Goal: Transaction & Acquisition: Purchase product/service

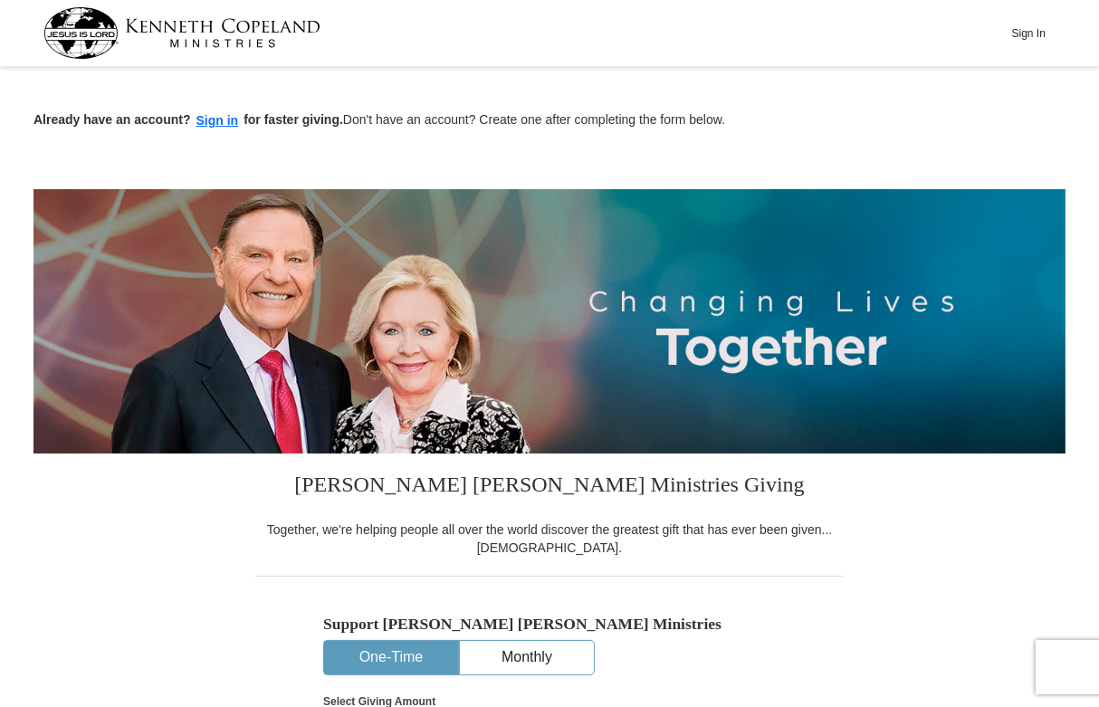
scroll to position [452, 0]
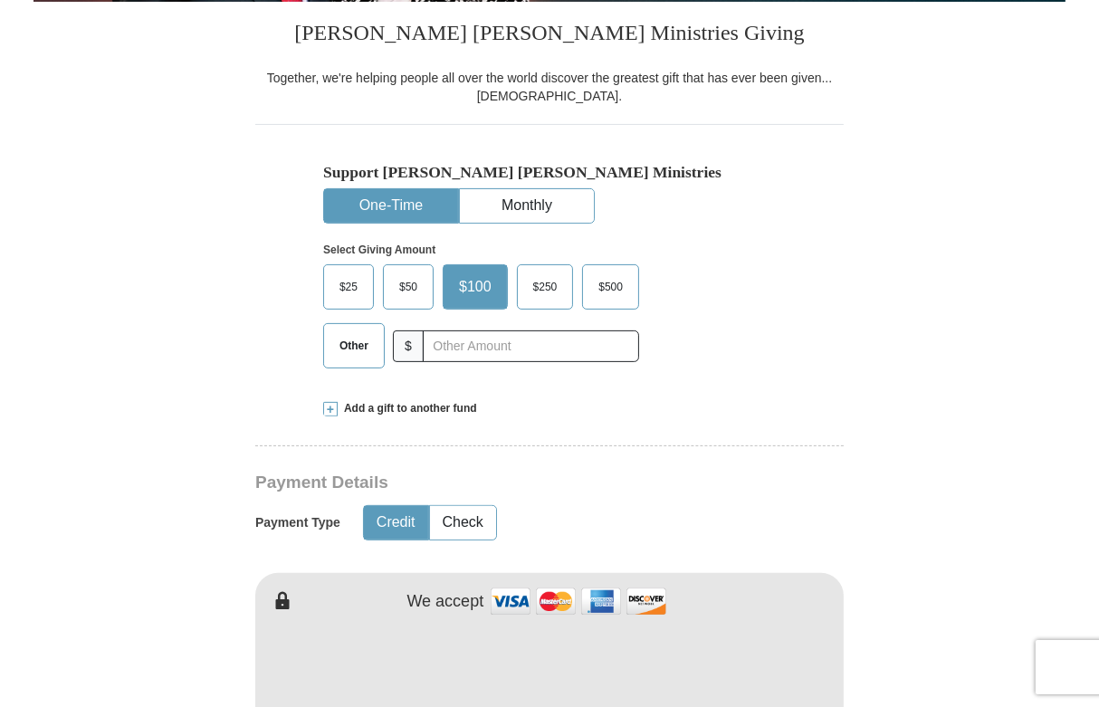
click at [408, 283] on span "$50" at bounding box center [408, 286] width 36 height 27
click at [0, 0] on input "$50" at bounding box center [0, 0] width 0 height 0
click at [707, 379] on div "Select Giving Amount Amount must be a valid number The total gift cannot be les…" at bounding box center [549, 303] width 453 height 158
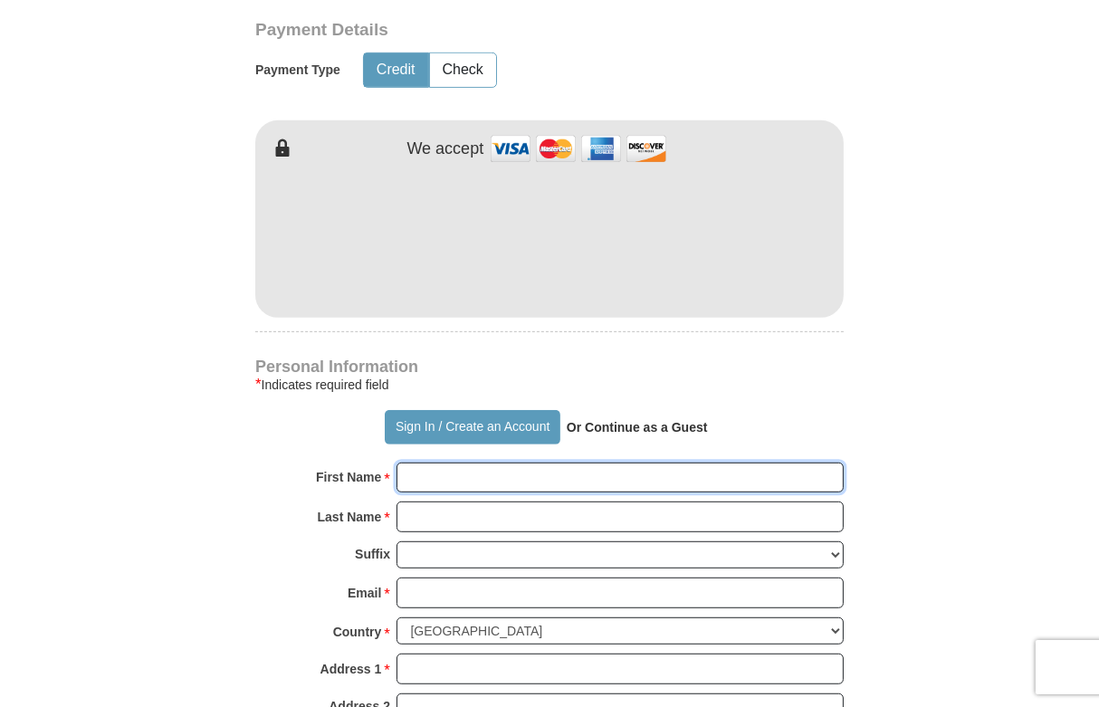
click at [461, 474] on input "First Name *" at bounding box center [620, 478] width 447 height 31
type input "[PERSON_NAME]"
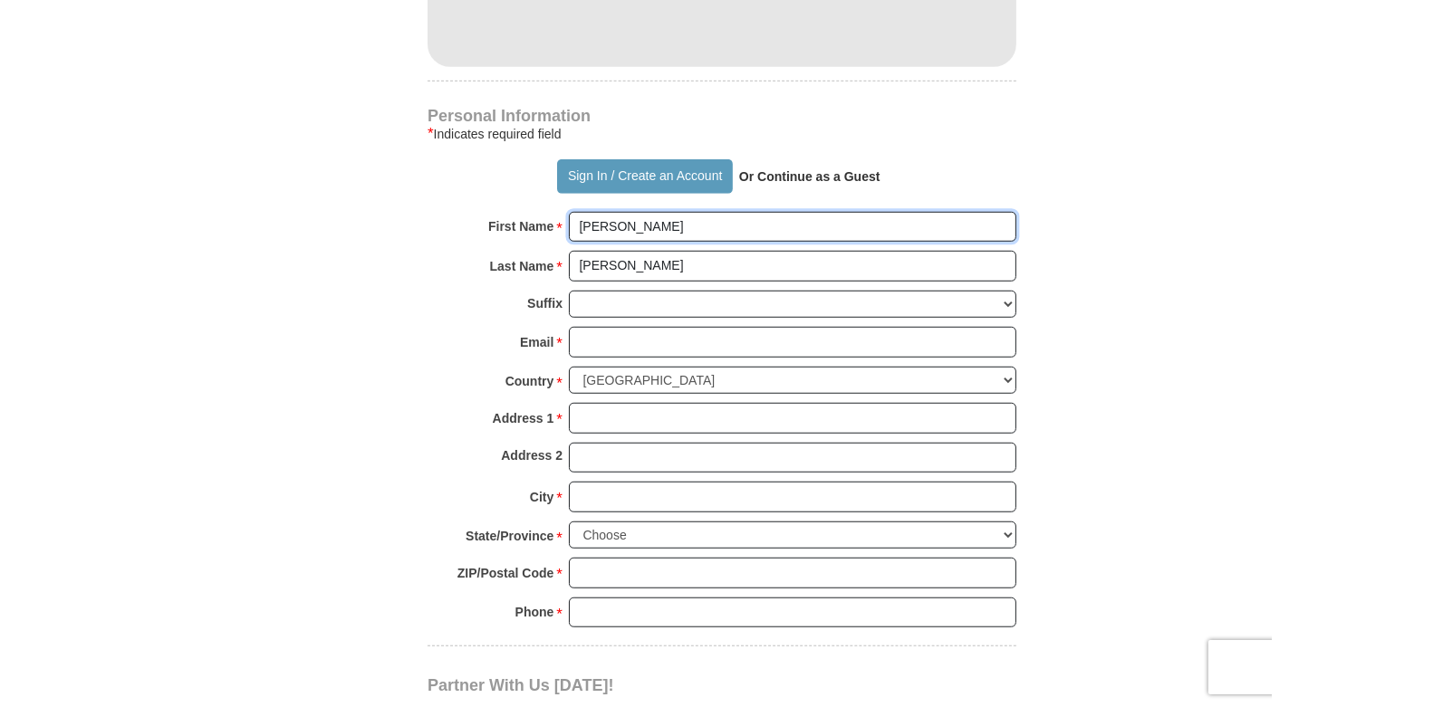
scroll to position [1178, 0]
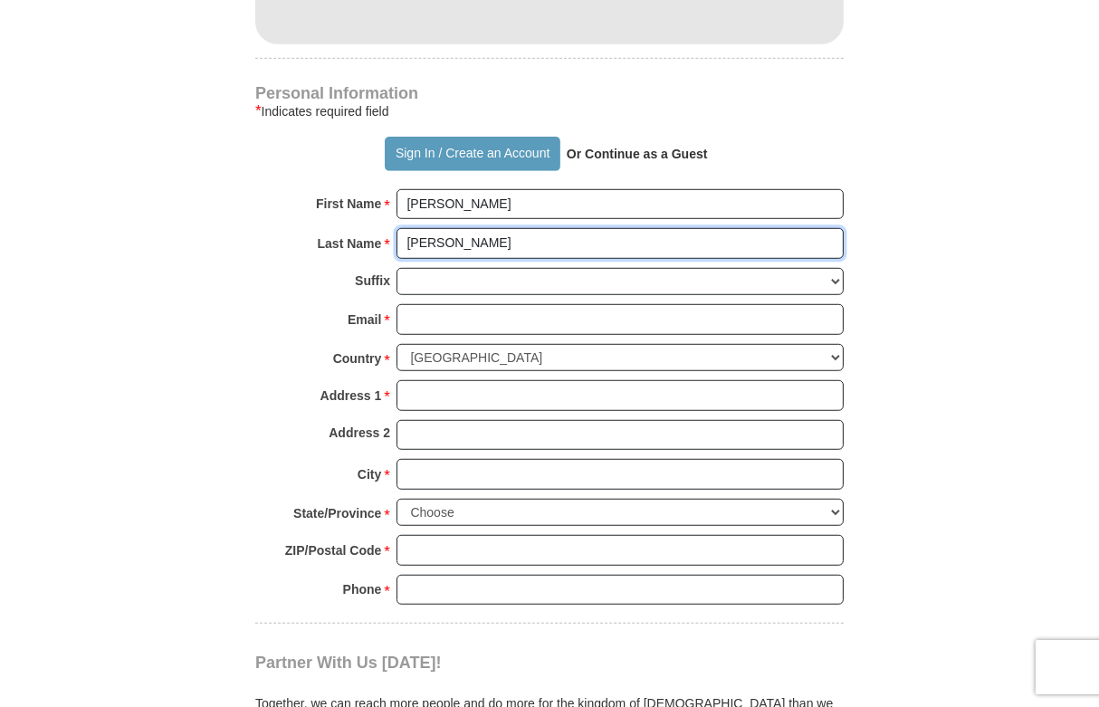
click at [478, 236] on input "[PERSON_NAME]" at bounding box center [620, 243] width 447 height 31
type input "W"
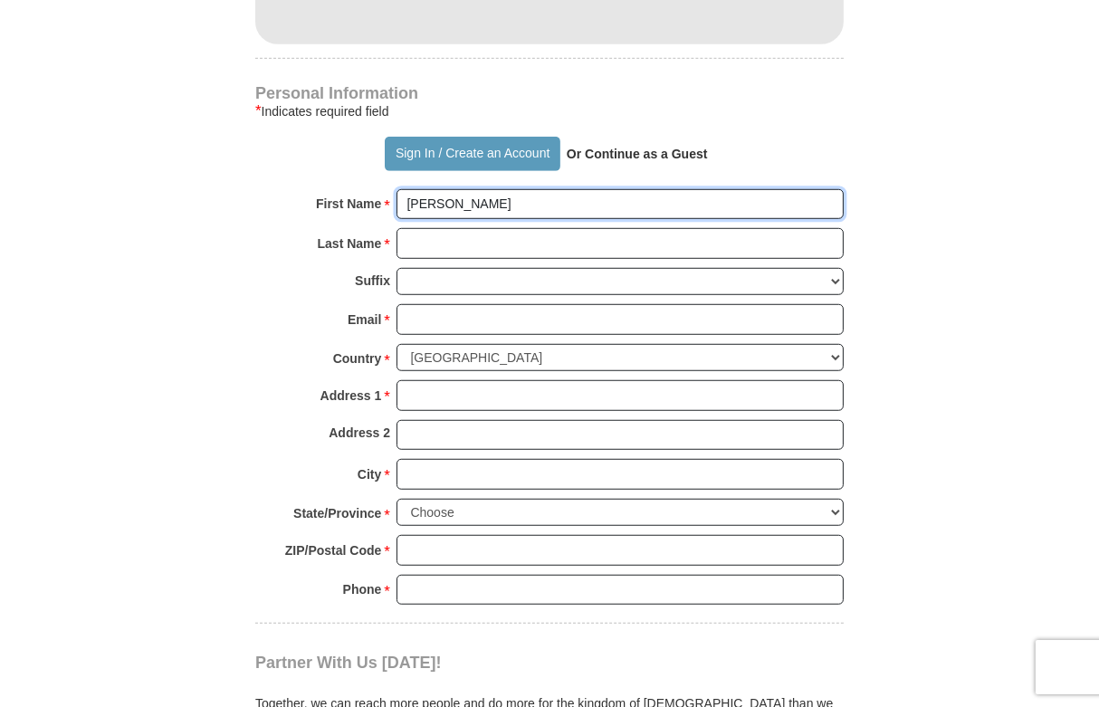
click at [472, 204] on input "[PERSON_NAME]" at bounding box center [620, 204] width 447 height 31
type input "Y"
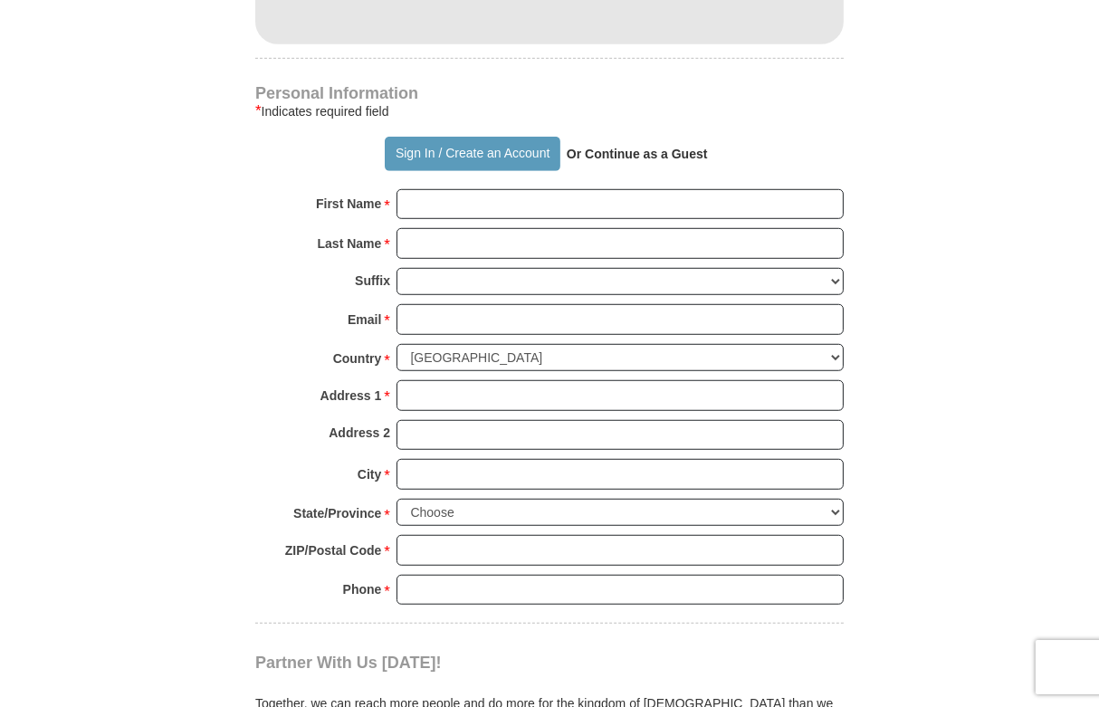
click at [625, 167] on p "Or Continue as a Guest" at bounding box center [638, 154] width 154 height 31
click at [633, 154] on strong "Or Continue as a Guest" at bounding box center [637, 154] width 141 height 14
click at [876, 187] on form "Already have an account? Sign in for faster giving. Don't have an account? Crea…" at bounding box center [550, 4] width 1032 height 2221
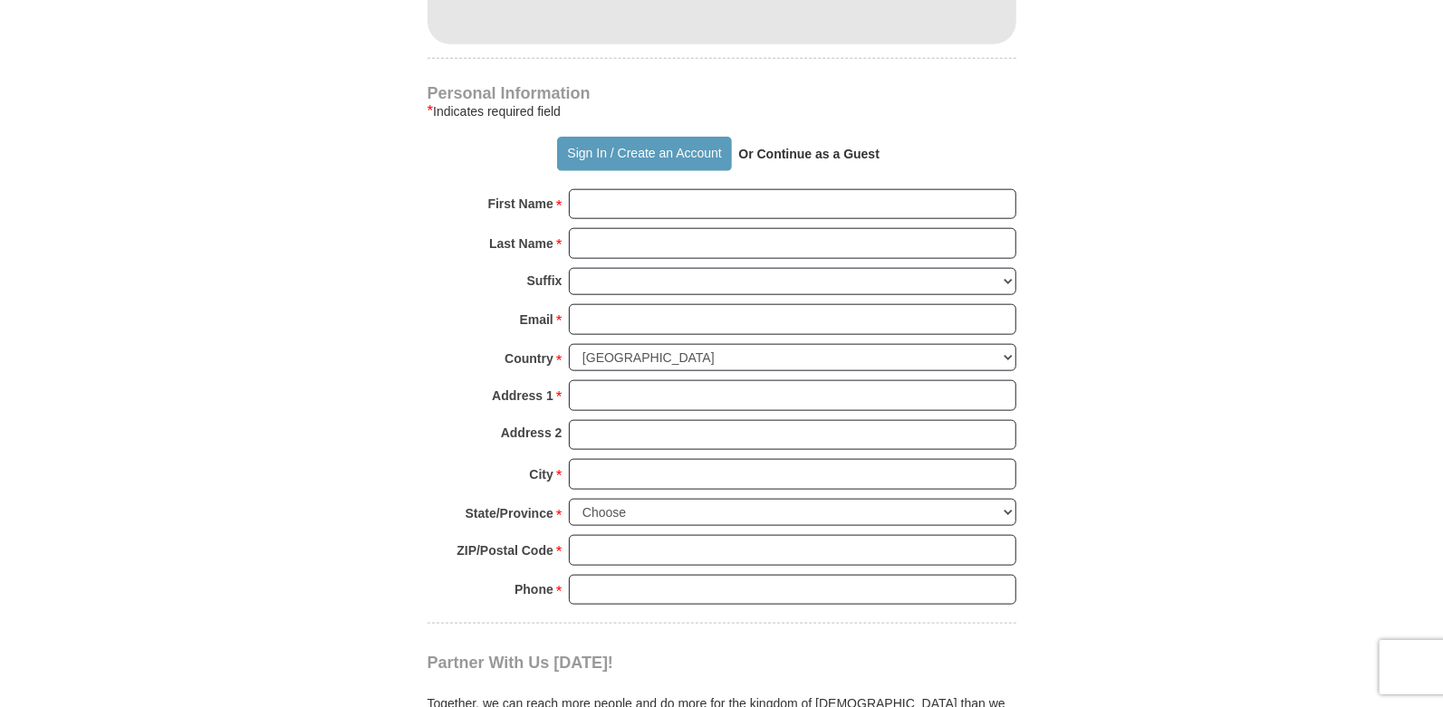
scroll to position [725, 0]
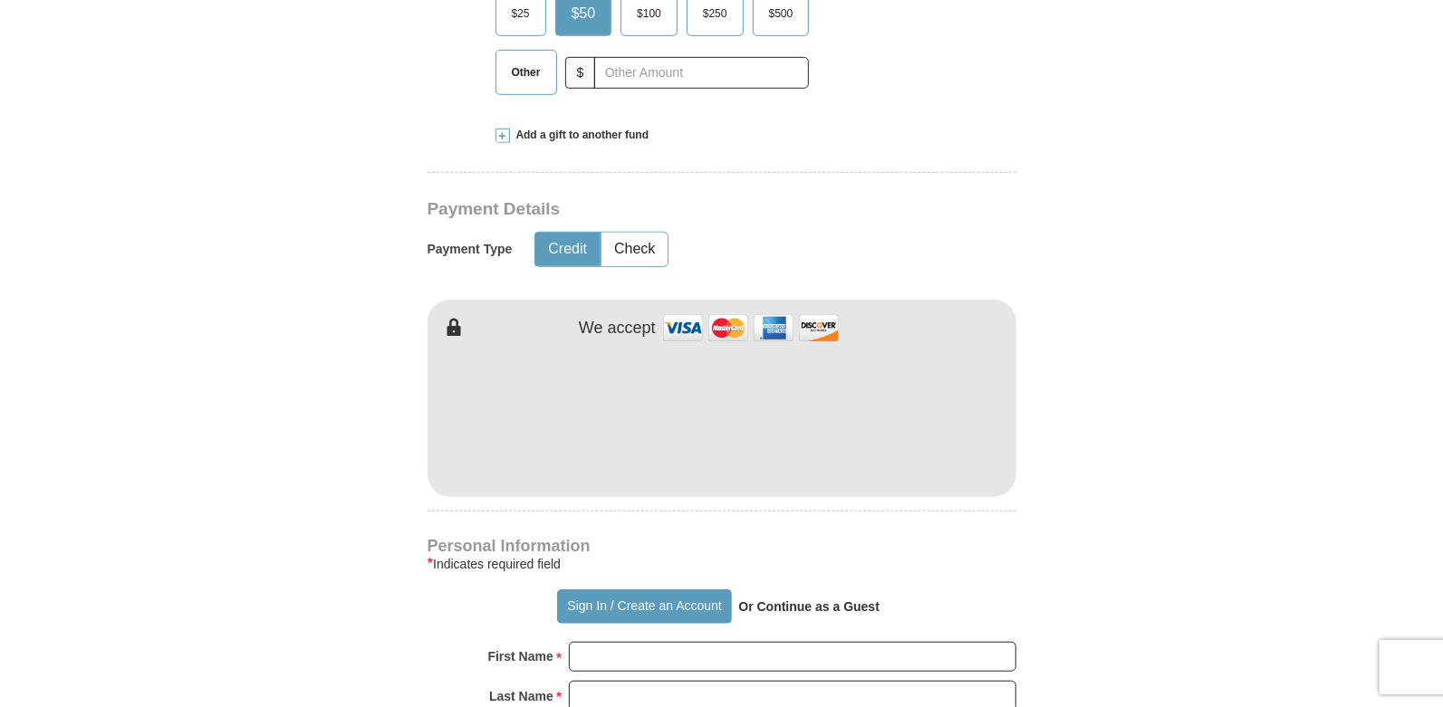
click at [770, 603] on strong "Or Continue as a Guest" at bounding box center [808, 606] width 141 height 14
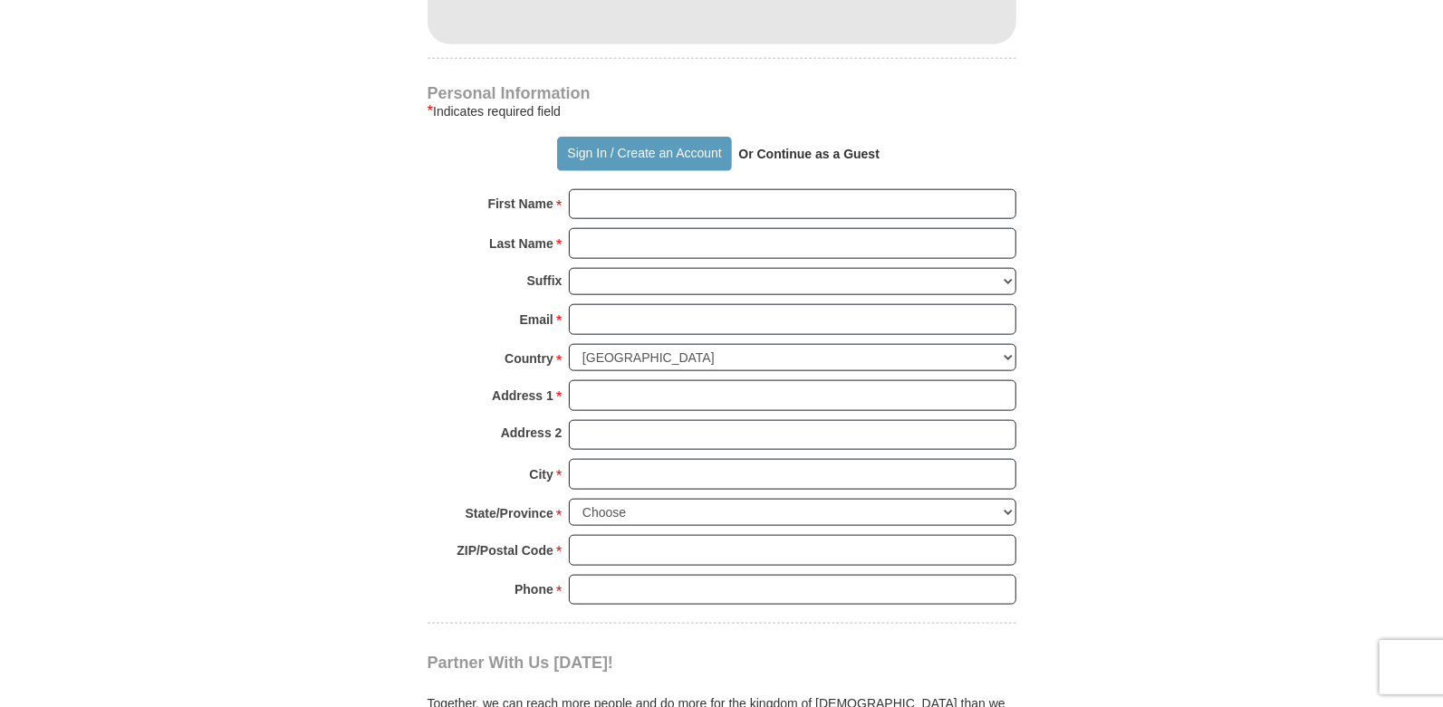
scroll to position [1631, 0]
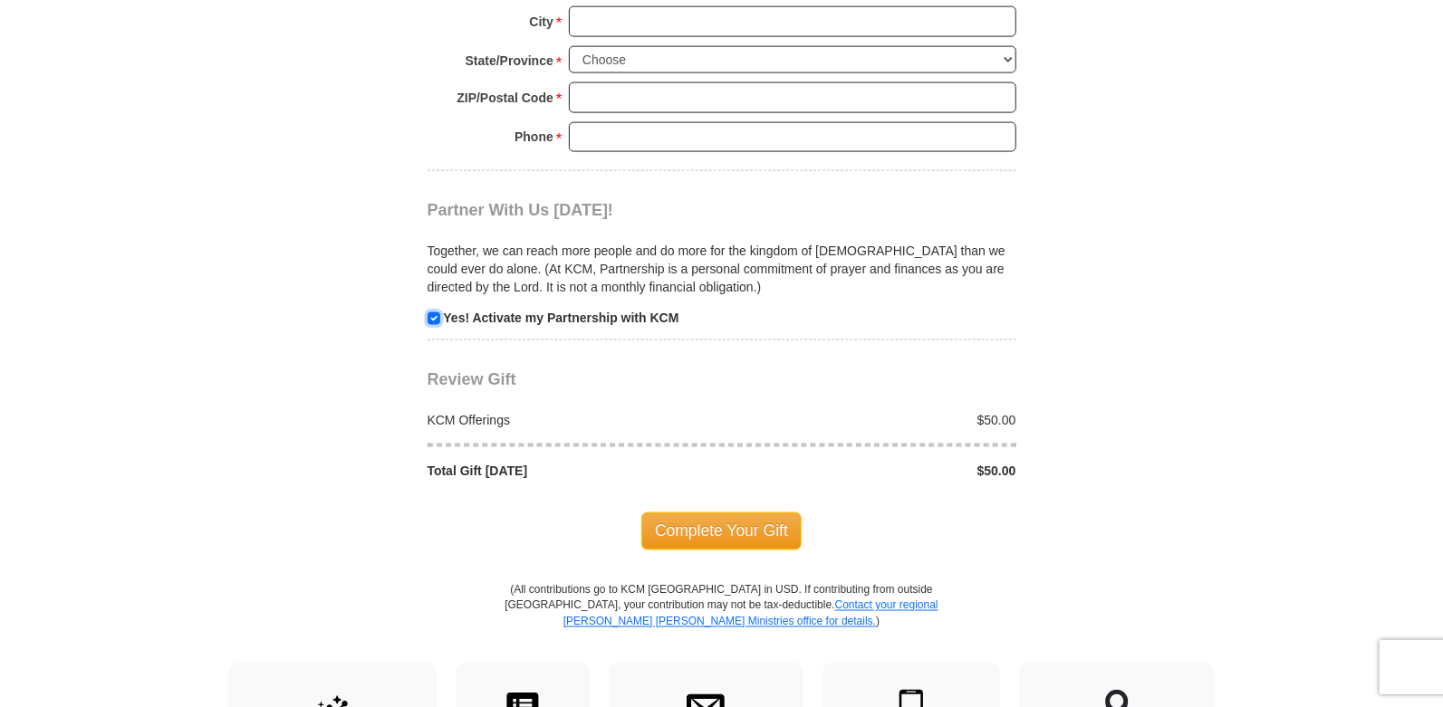
click at [435, 312] on input "checkbox" at bounding box center [433, 318] width 13 height 13
checkbox input "false"
click at [679, 523] on span "Complete Your Gift" at bounding box center [721, 532] width 160 height 38
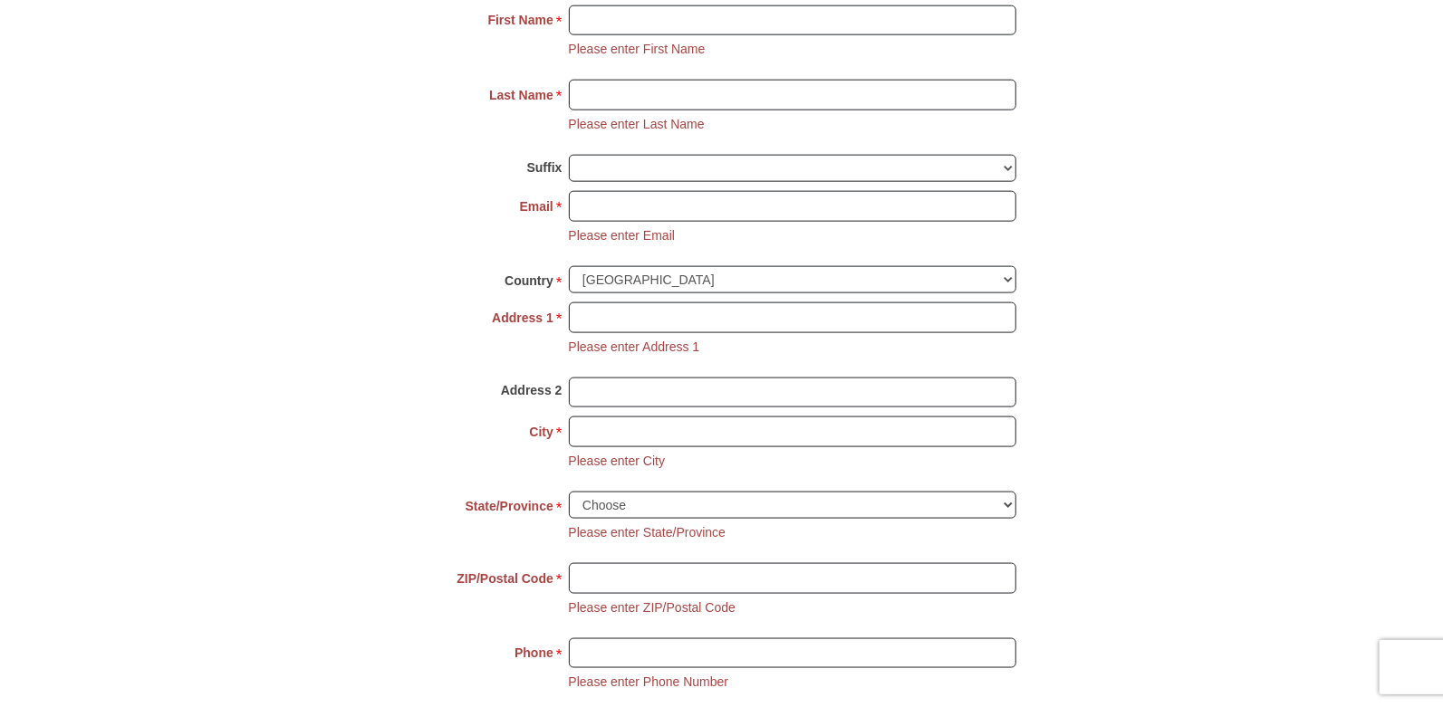
scroll to position [1351, 0]
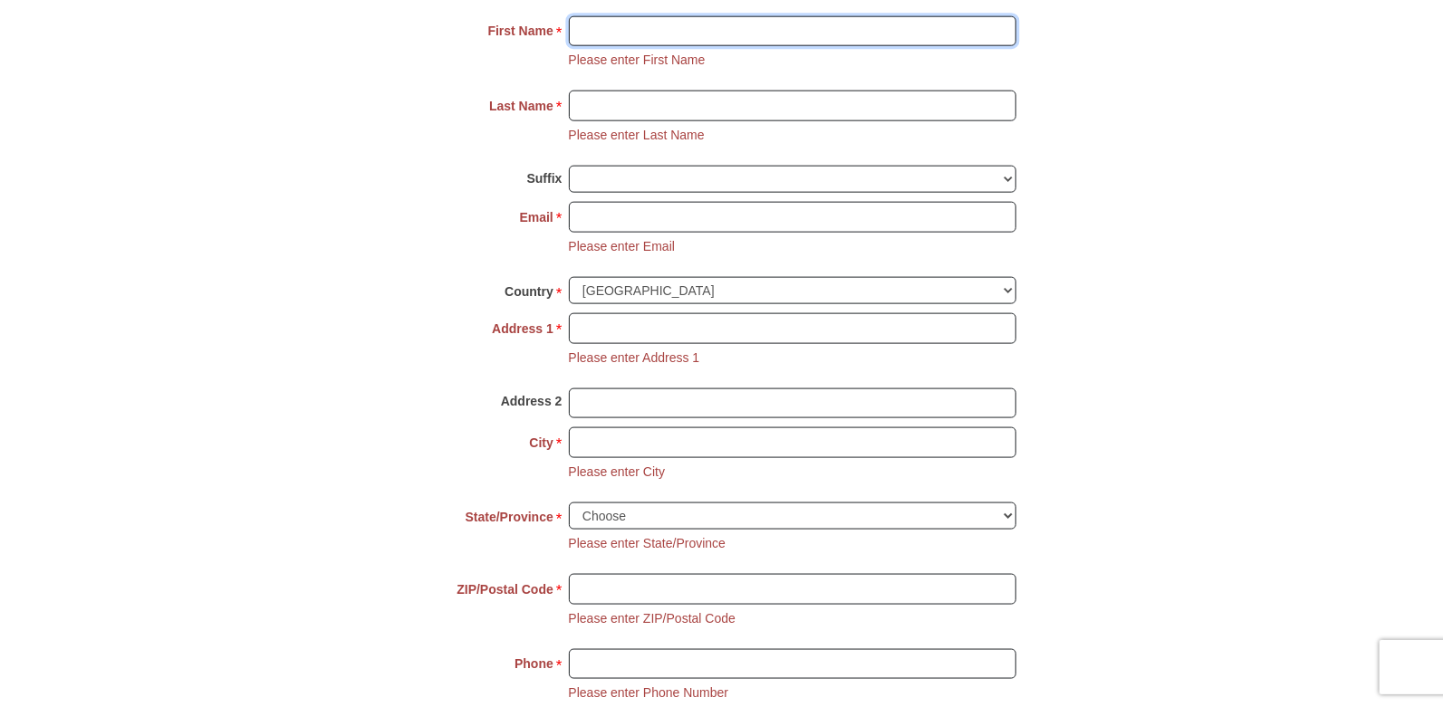
click at [621, 26] on input "First Name *" at bounding box center [792, 31] width 447 height 31
type input "[PERSON_NAME]"
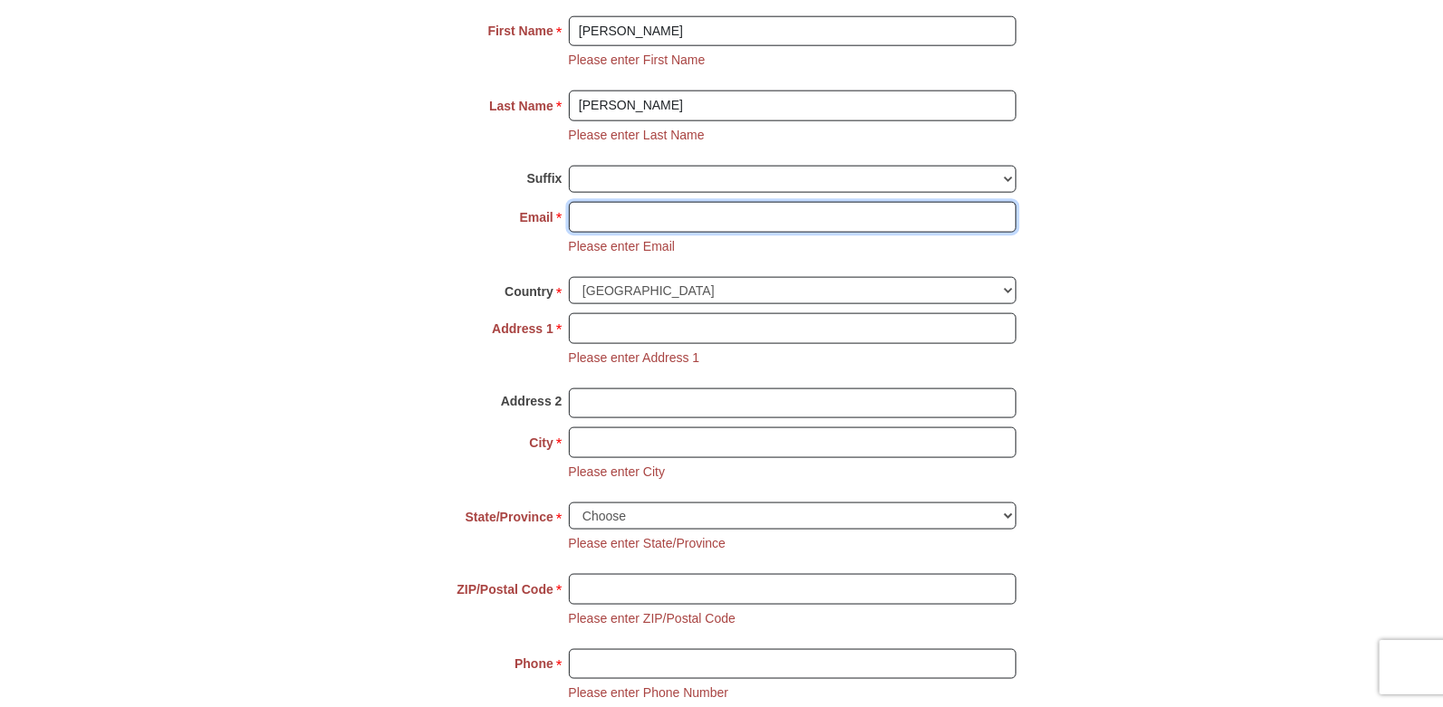
click at [651, 210] on input "Email *" at bounding box center [792, 217] width 447 height 31
type input "[EMAIL_ADDRESS][DOMAIN_NAME]"
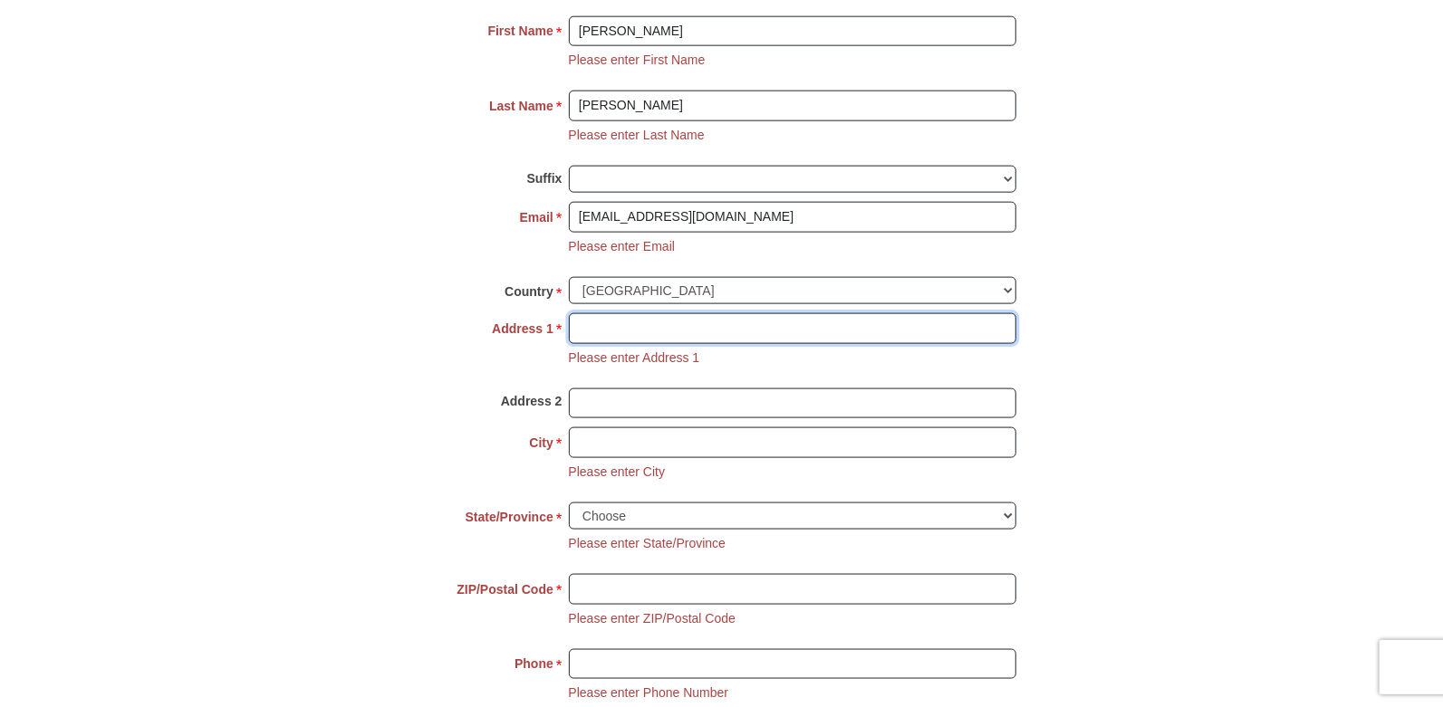
type input "[STREET_ADDRESS]"
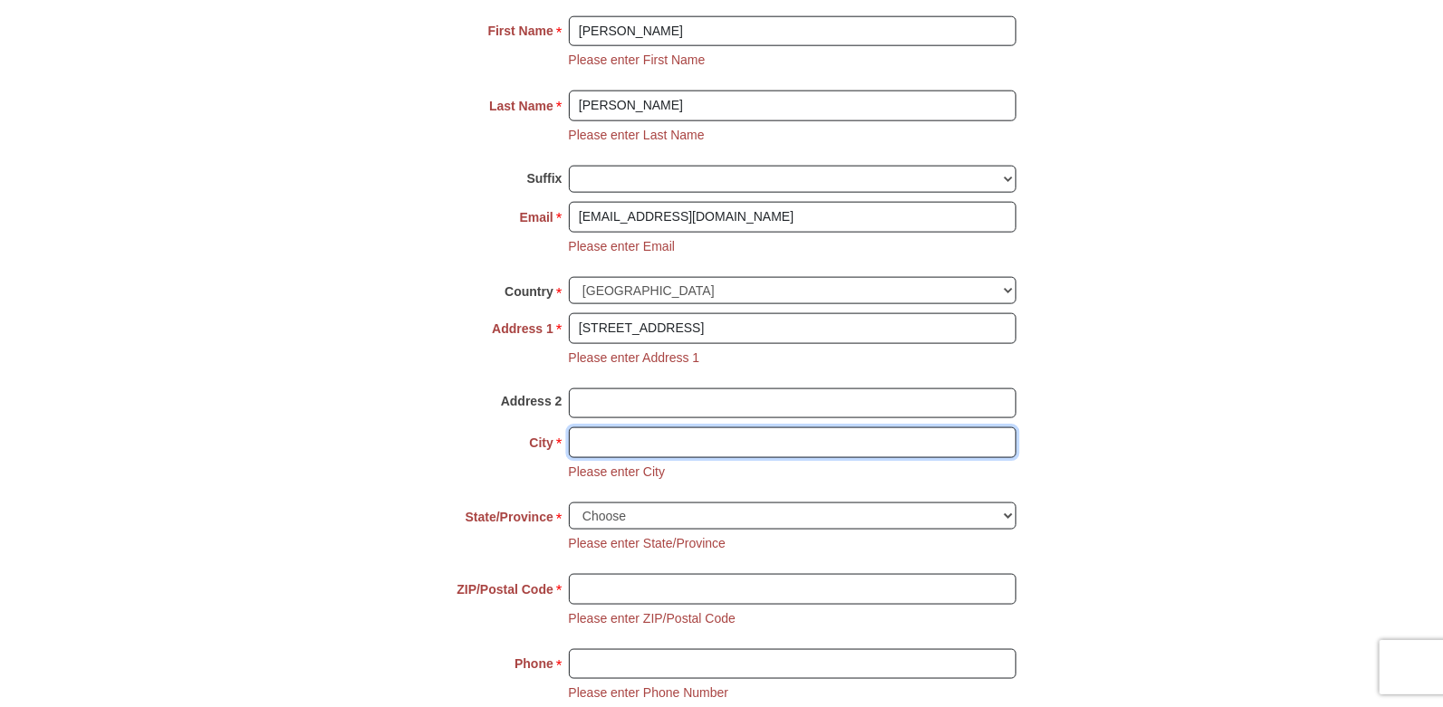
type input "[PERSON_NAME]"
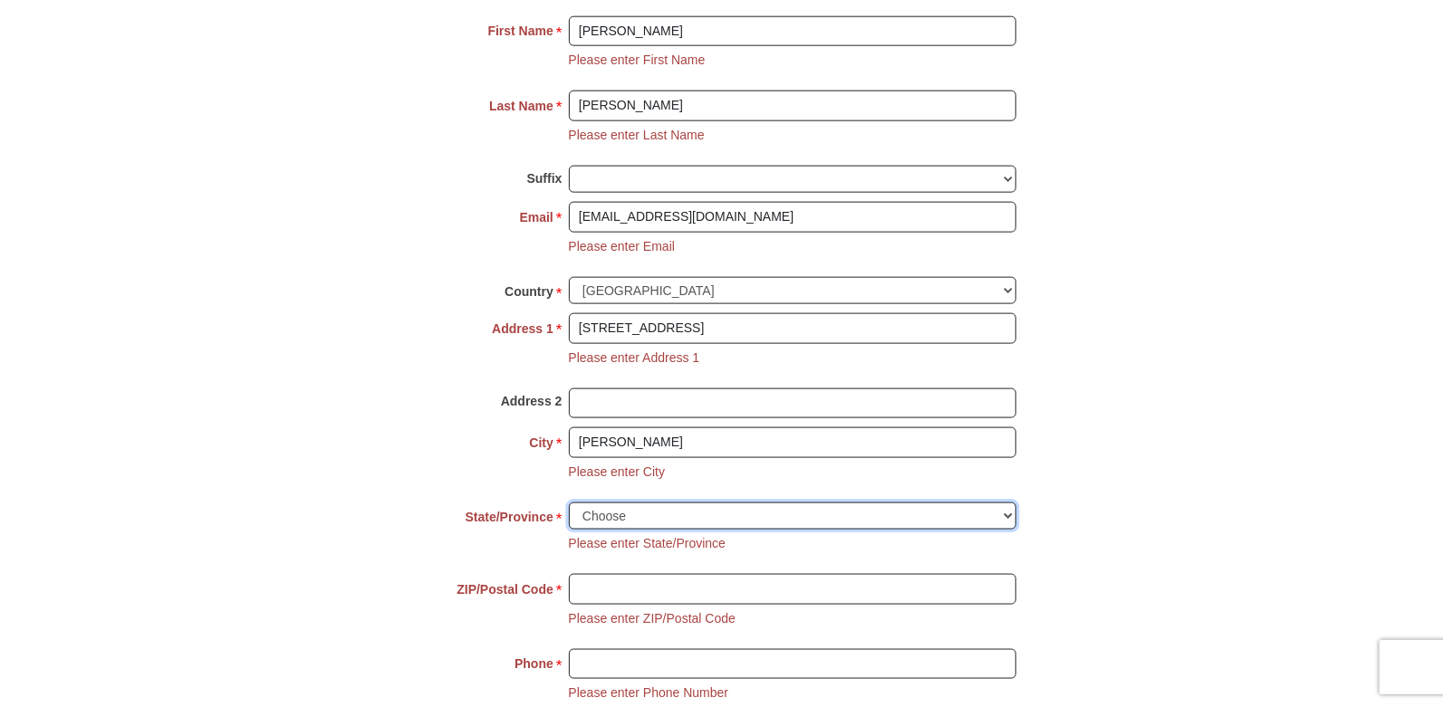
select select "AZ"
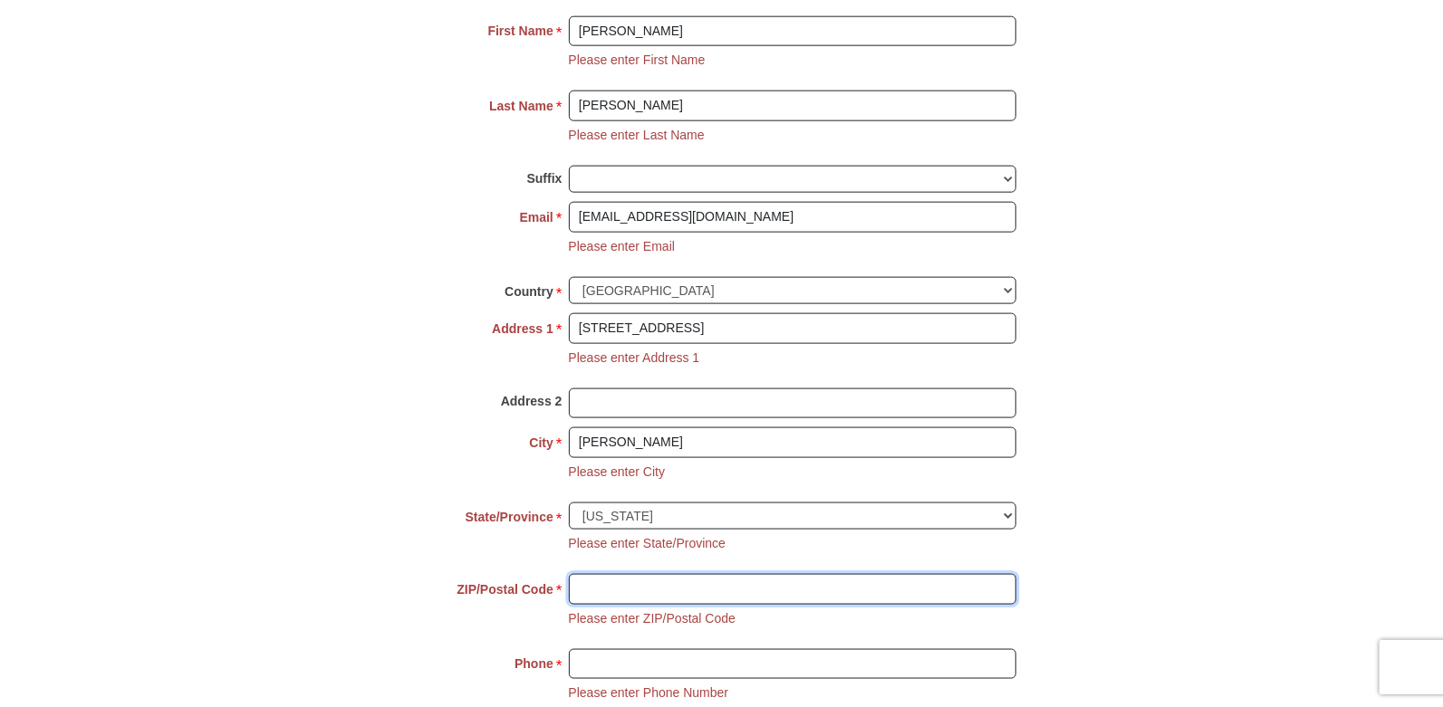
type input "85225"
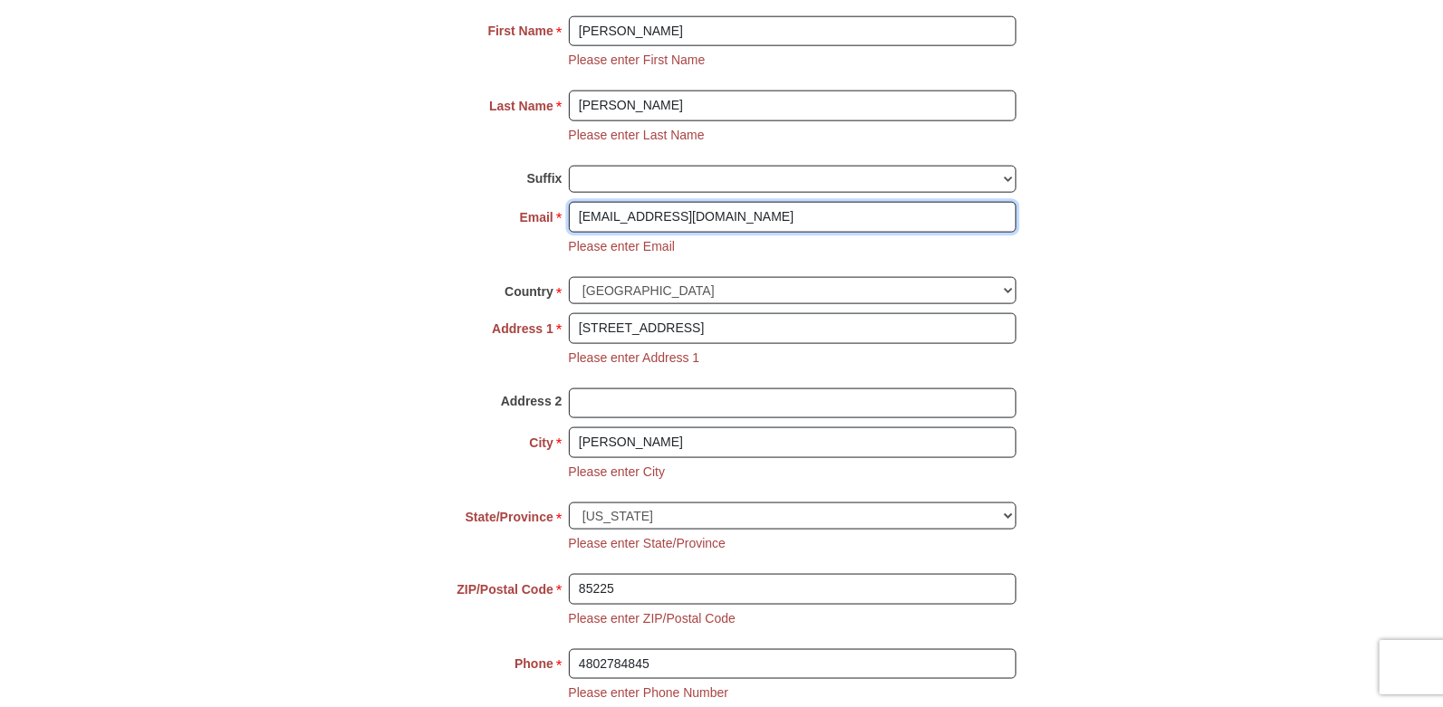
scroll to position [1804, 0]
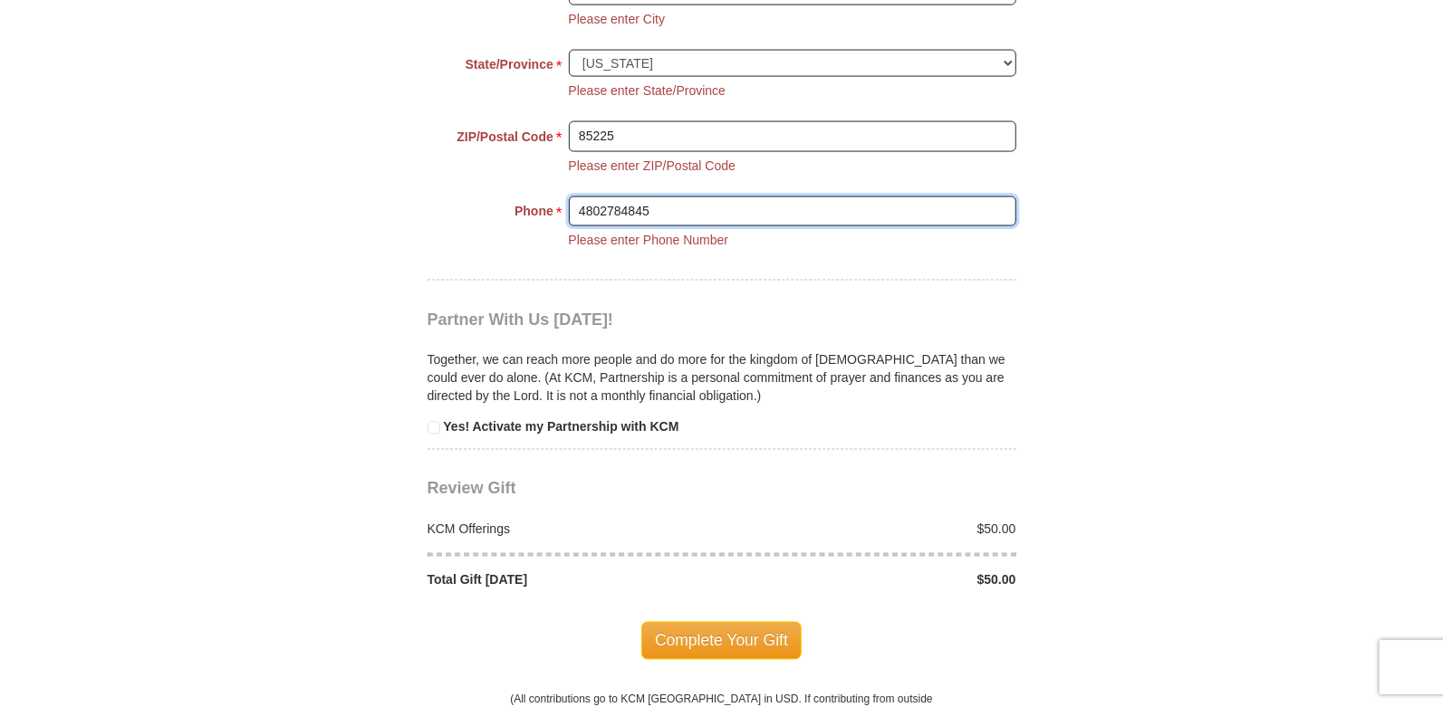
click at [656, 206] on input "4802784845" at bounding box center [792, 212] width 447 height 31
type input "4802012617"
click at [724, 635] on span "Complete Your Gift" at bounding box center [721, 641] width 160 height 38
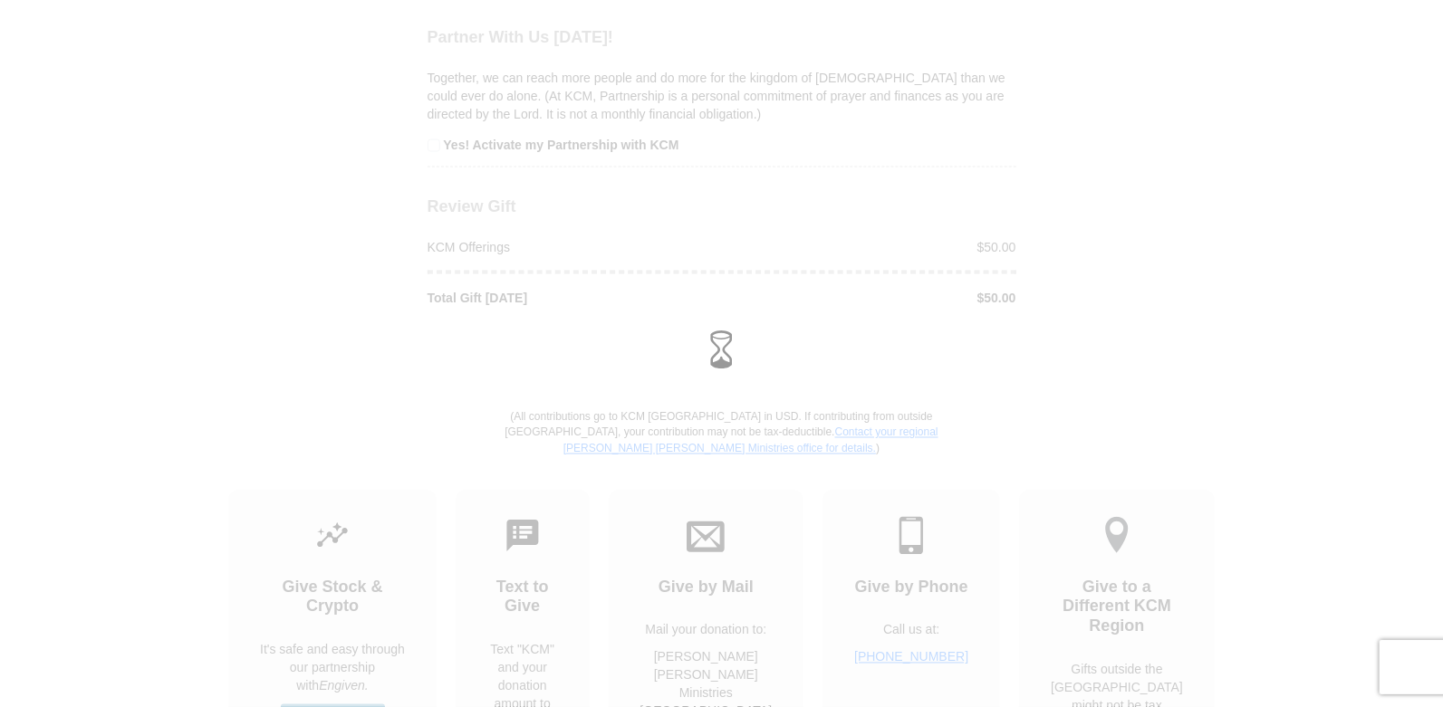
scroll to position [1663, 0]
